Goal: Navigation & Orientation: Go to known website

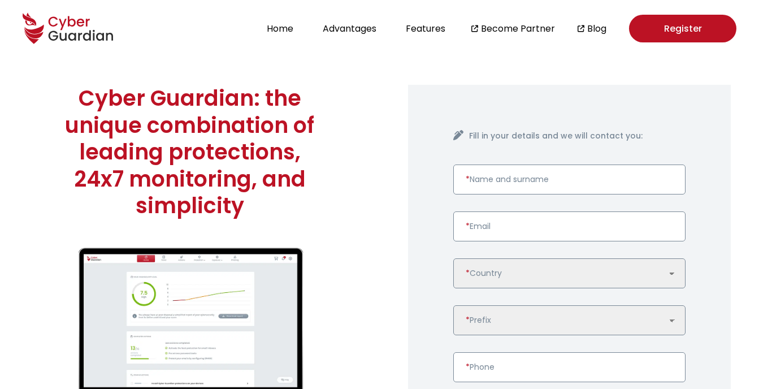
drag, startPoint x: 0, startPoint y: 0, endPoint x: 252, endPoint y: 152, distance: 294.2
click at [252, 152] on h1 "Cyber Guardian: the unique combination of leading protections, 24x7 monitoring,…" at bounding box center [189, 152] width 267 height 134
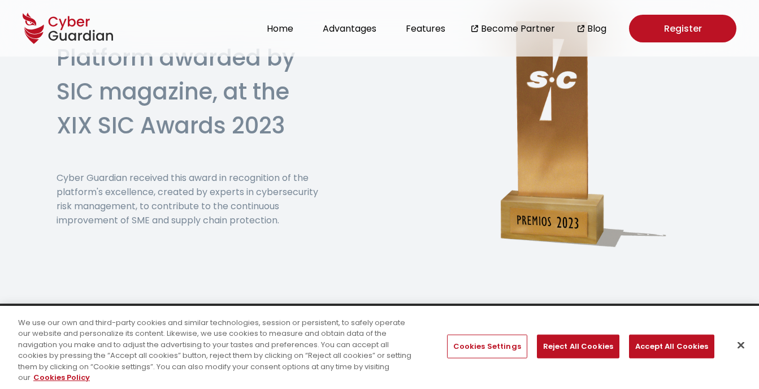
scroll to position [2847, 0]
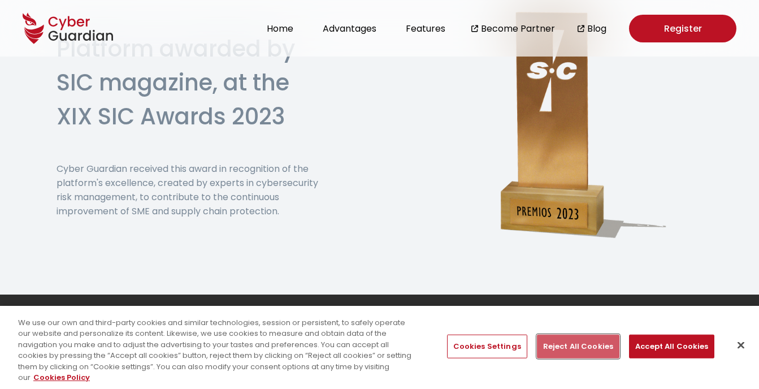
click at [595, 345] on button "Reject All Cookies" at bounding box center [578, 346] width 82 height 24
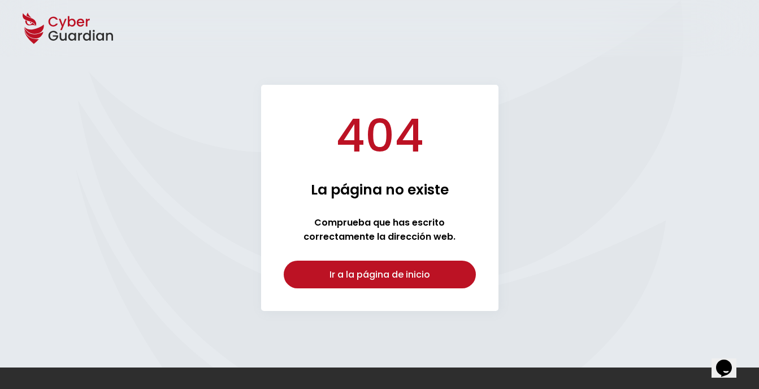
click at [384, 277] on link "Ir a la página de inicio" at bounding box center [380, 274] width 192 height 28
